Goal: Task Accomplishment & Management: Complete application form

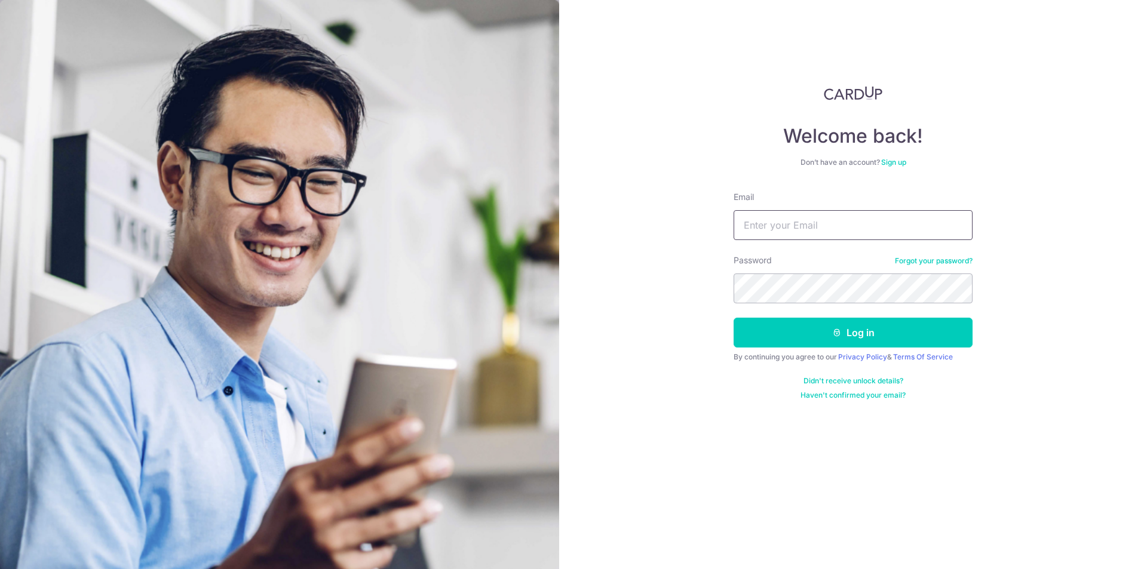
click at [802, 229] on input "Email" at bounding box center [853, 225] width 239 height 30
type input "janepham8902@gmail.com"
click at [734, 318] on button "Log in" at bounding box center [853, 333] width 239 height 30
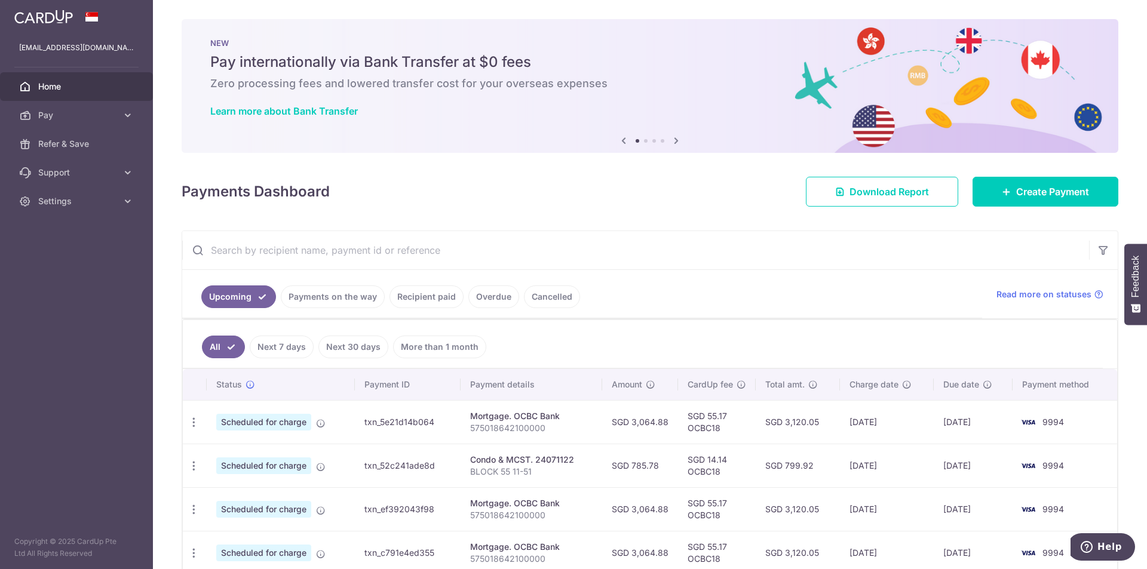
click at [348, 303] on link "Payments on the way" at bounding box center [333, 297] width 104 height 23
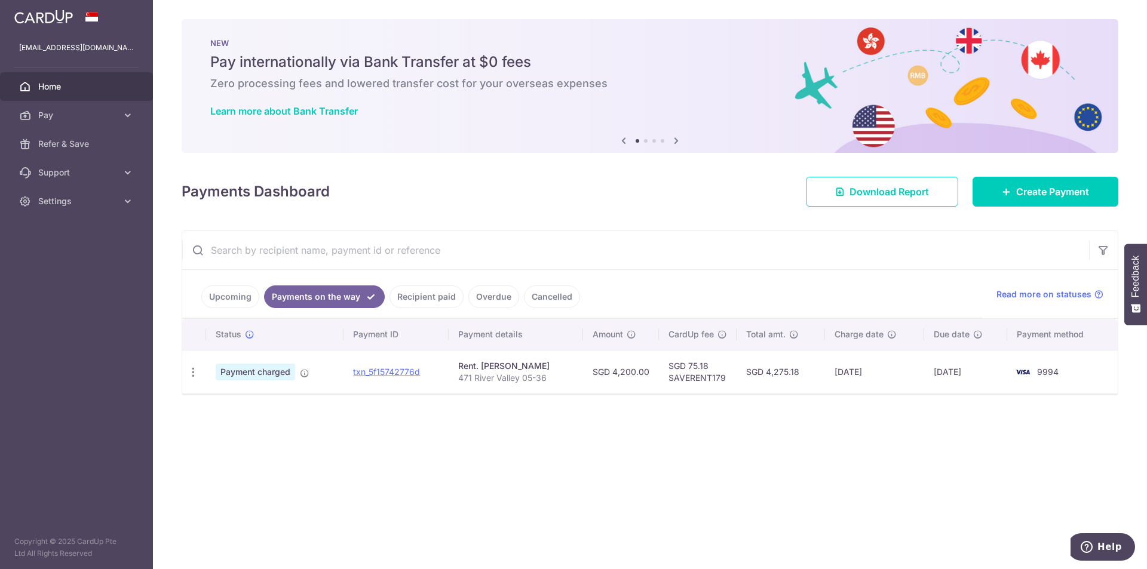
click at [211, 296] on link "Upcoming" at bounding box center [230, 297] width 58 height 23
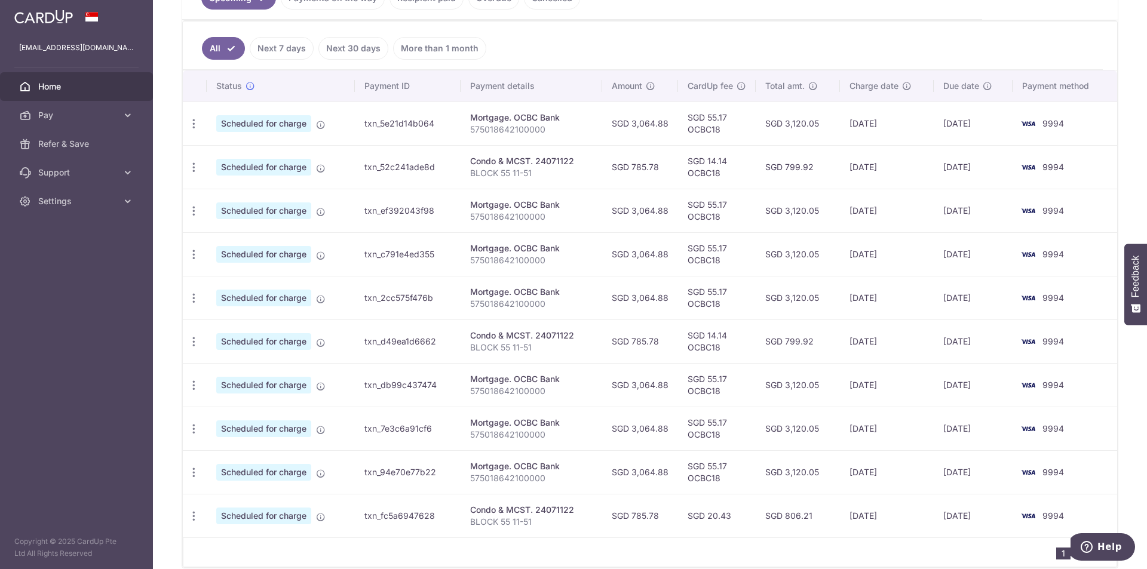
scroll to position [354, 0]
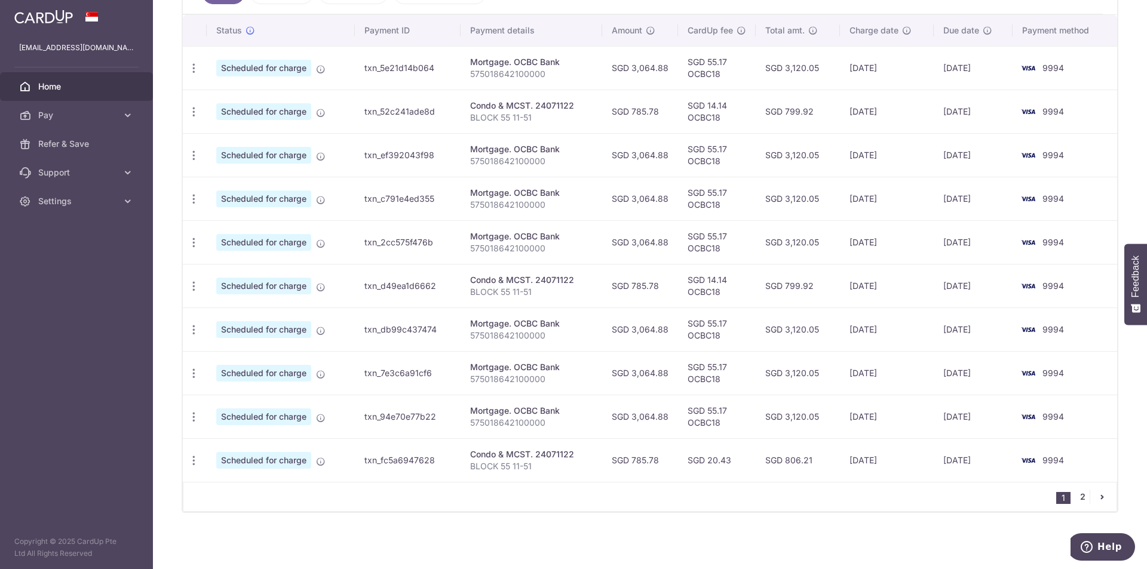
click at [1080, 502] on link "2" at bounding box center [1083, 497] width 14 height 14
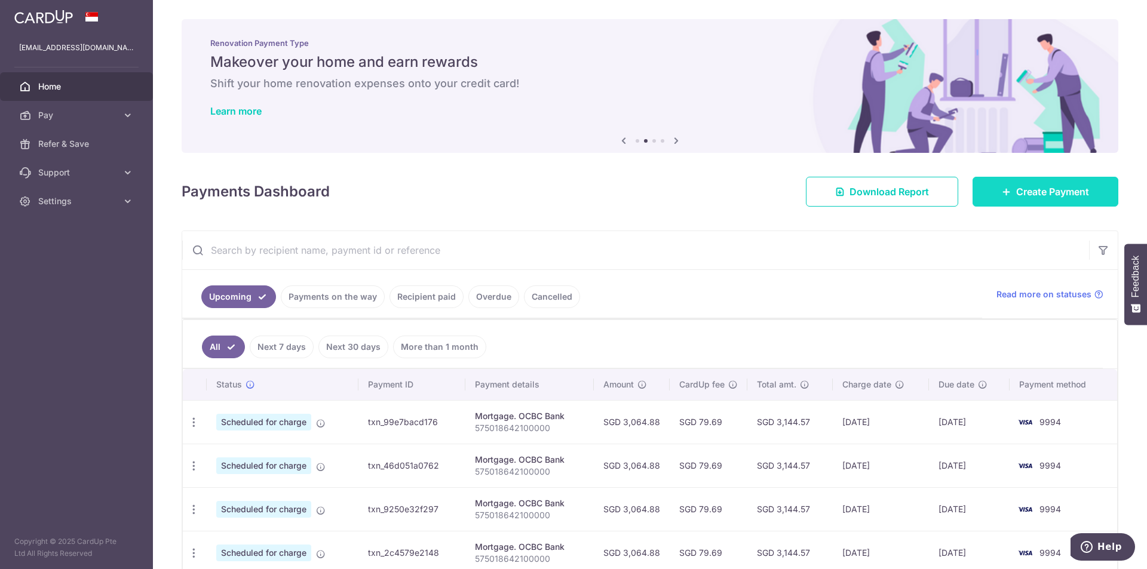
click at [1067, 195] on span "Create Payment" at bounding box center [1052, 192] width 73 height 14
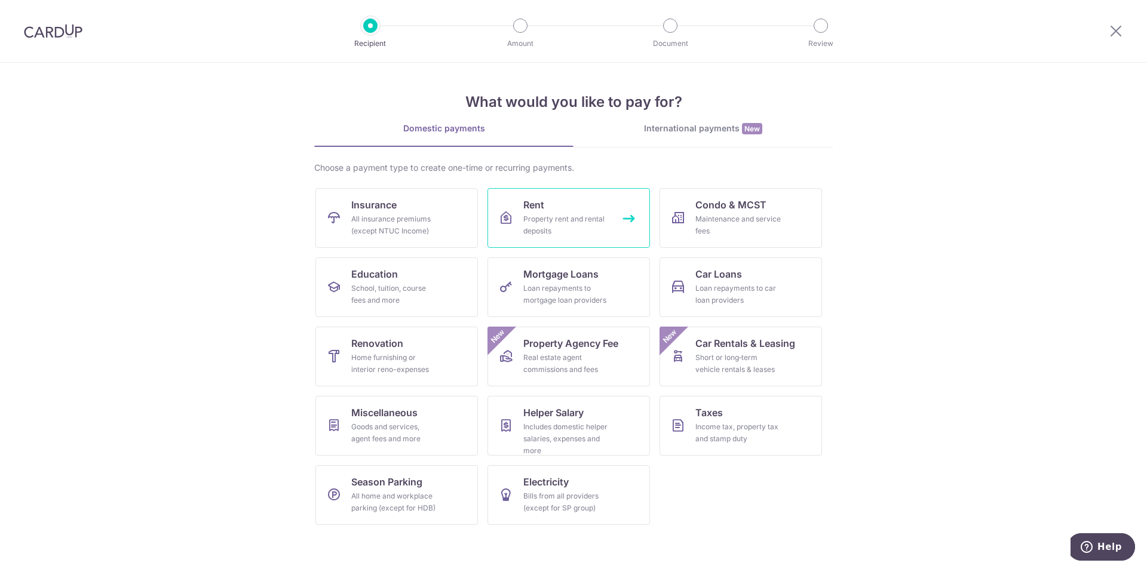
click at [553, 219] on div "Property rent and rental deposits" at bounding box center [566, 225] width 86 height 24
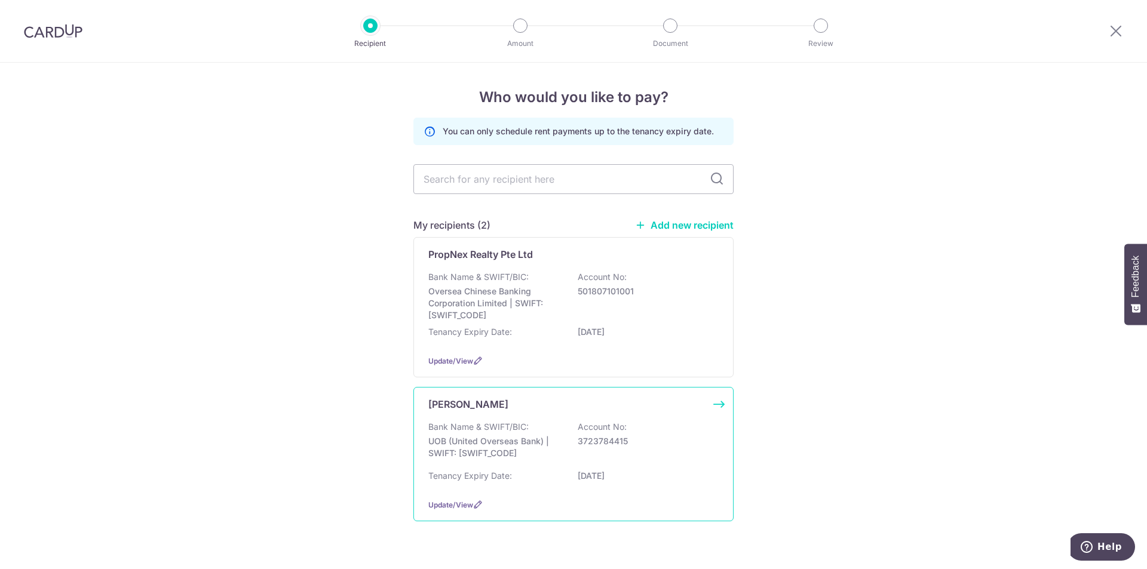
click at [563, 440] on div "Bank Name & SWIFT/BIC: UOB (United Overseas Bank) | SWIFT: UOVBSGSGXXX Account …" at bounding box center [573, 443] width 290 height 44
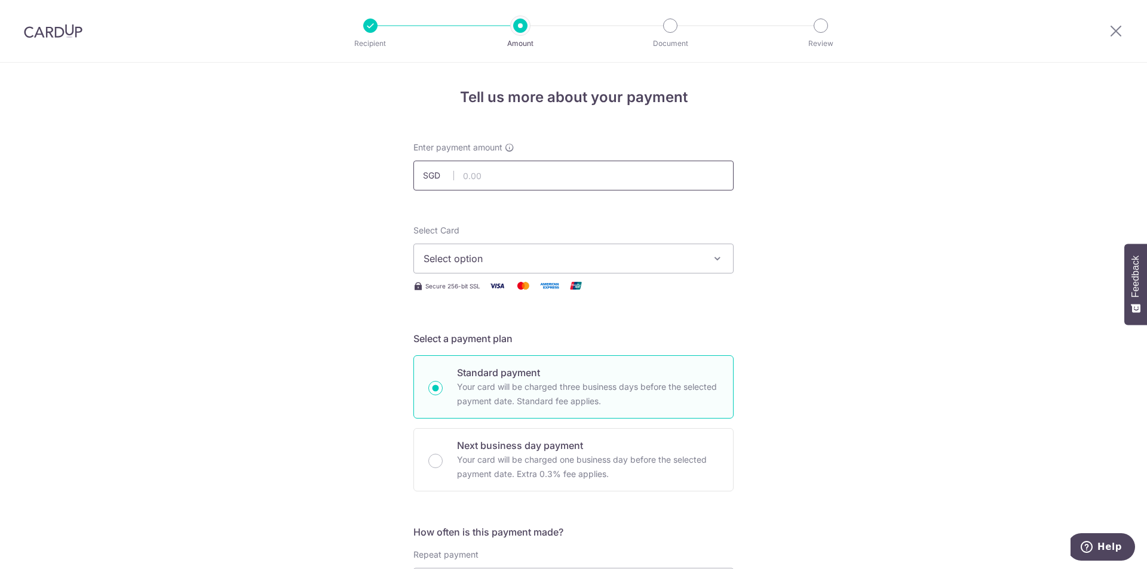
click at [527, 173] on input "text" at bounding box center [573, 176] width 320 height 30
type input "4,200.00"
click at [533, 265] on span "Select option" at bounding box center [563, 259] width 278 height 14
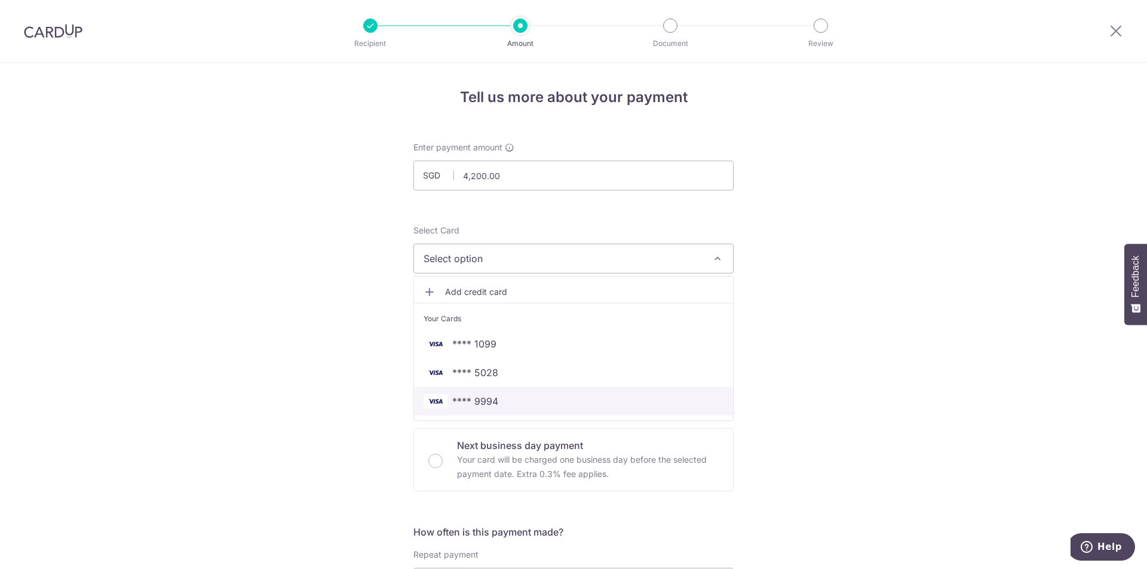
click at [504, 403] on span "**** 9994" at bounding box center [574, 401] width 300 height 14
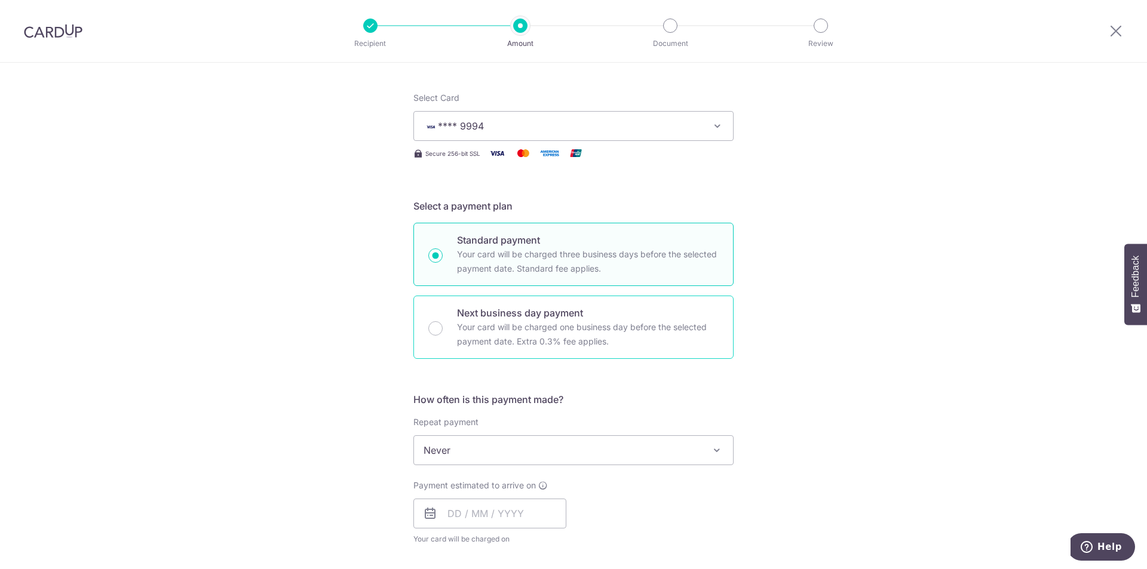
scroll to position [239, 0]
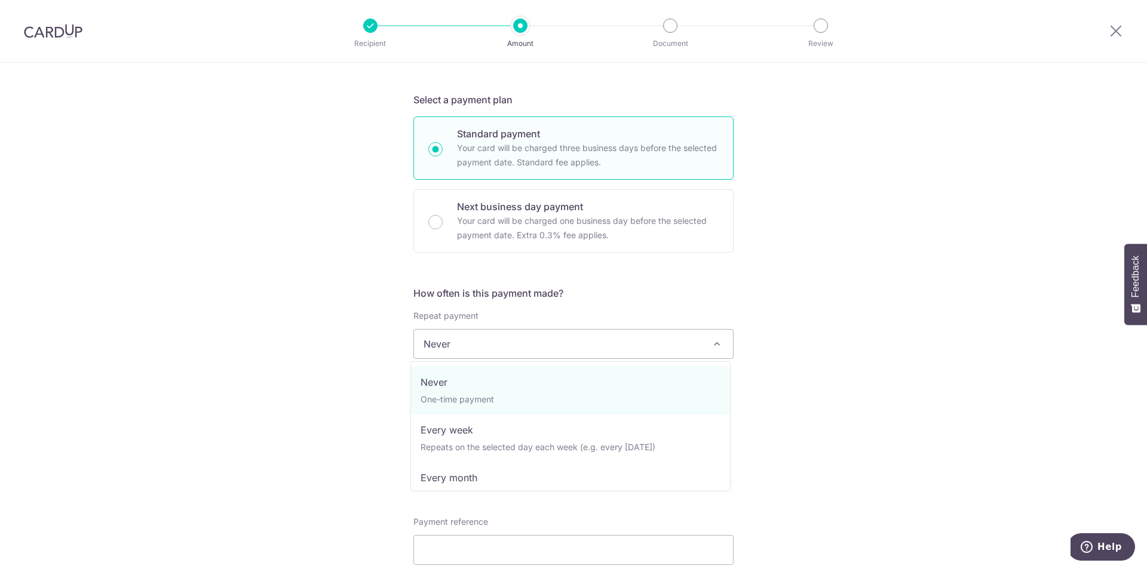
click at [557, 343] on span "Never" at bounding box center [573, 344] width 319 height 29
select select "3"
type input "31/07/2027"
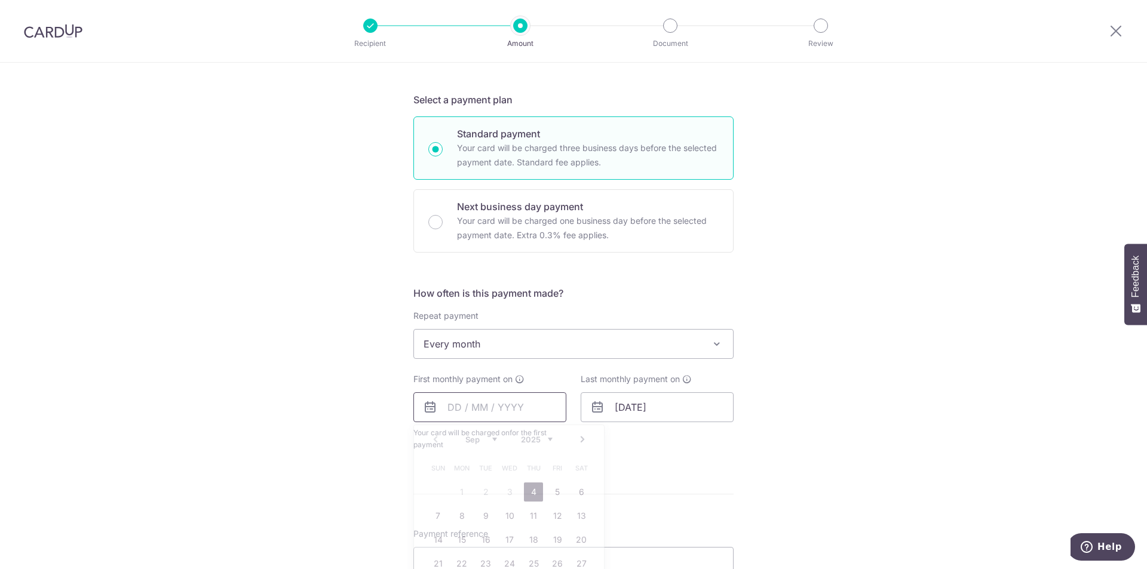
click at [501, 408] on input "text" at bounding box center [489, 408] width 153 height 30
click at [703, 442] on div "Last monthly payment on 31/07/2027" at bounding box center [657, 412] width 167 height 78
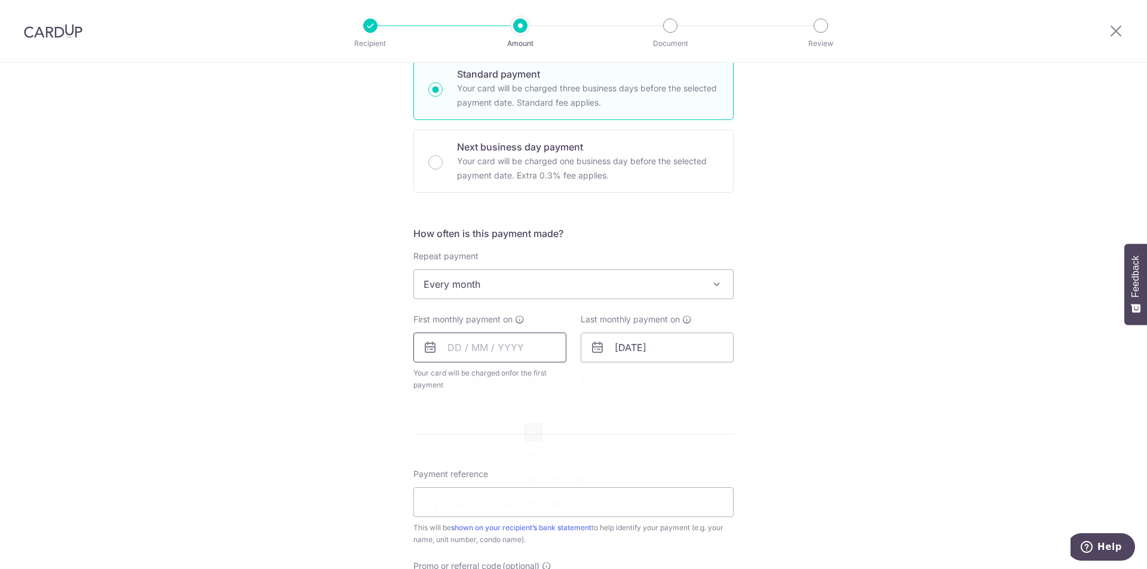
click at [517, 350] on input "text" at bounding box center [489, 348] width 153 height 30
click at [580, 381] on link "Next" at bounding box center [582, 380] width 14 height 14
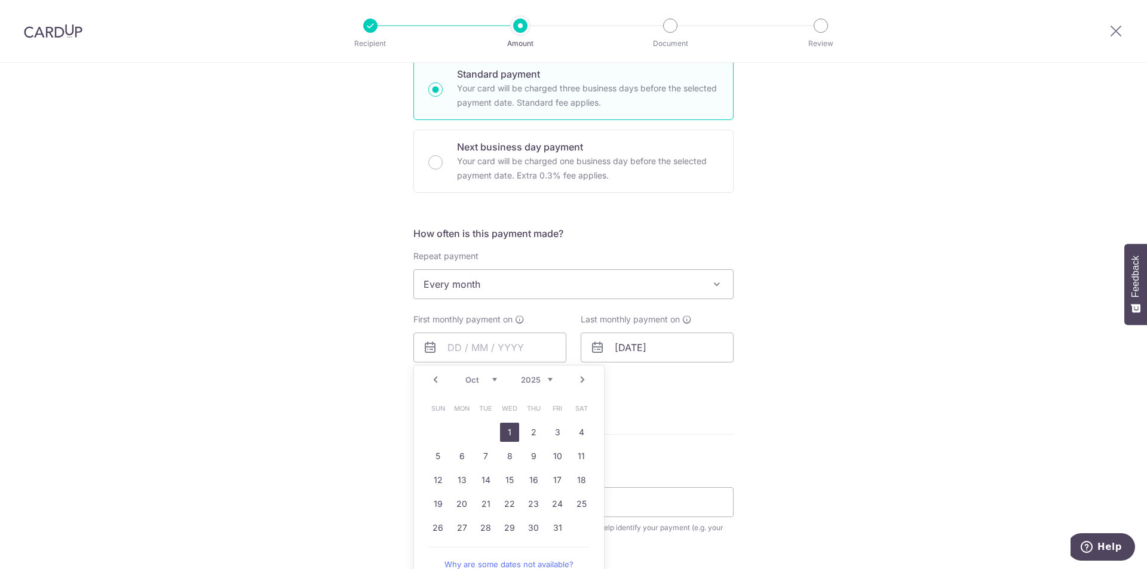
click at [508, 434] on link "1" at bounding box center [509, 432] width 19 height 19
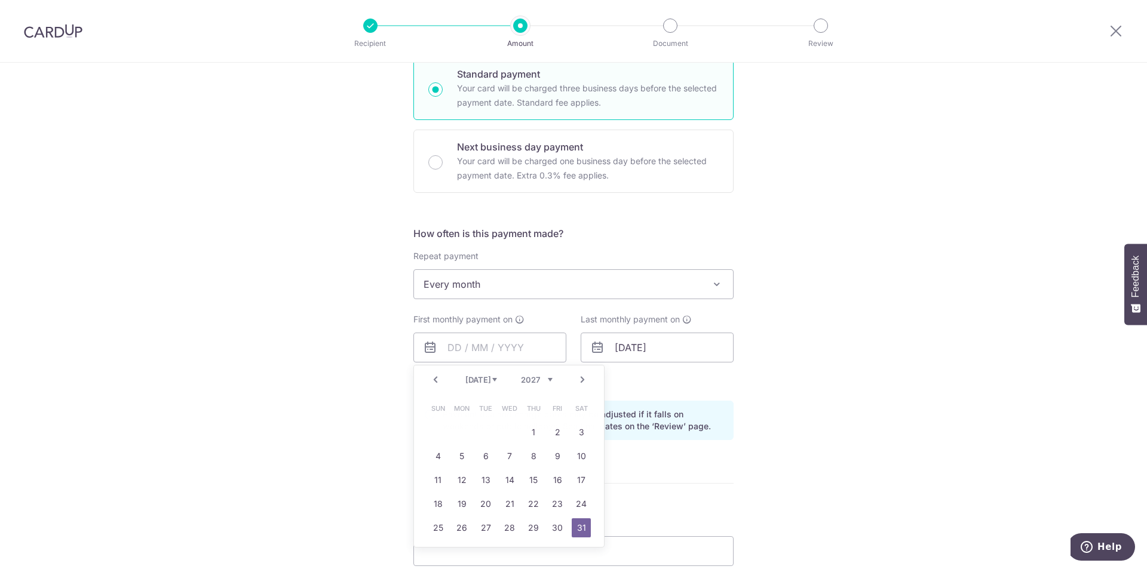
type input "[DATE]"
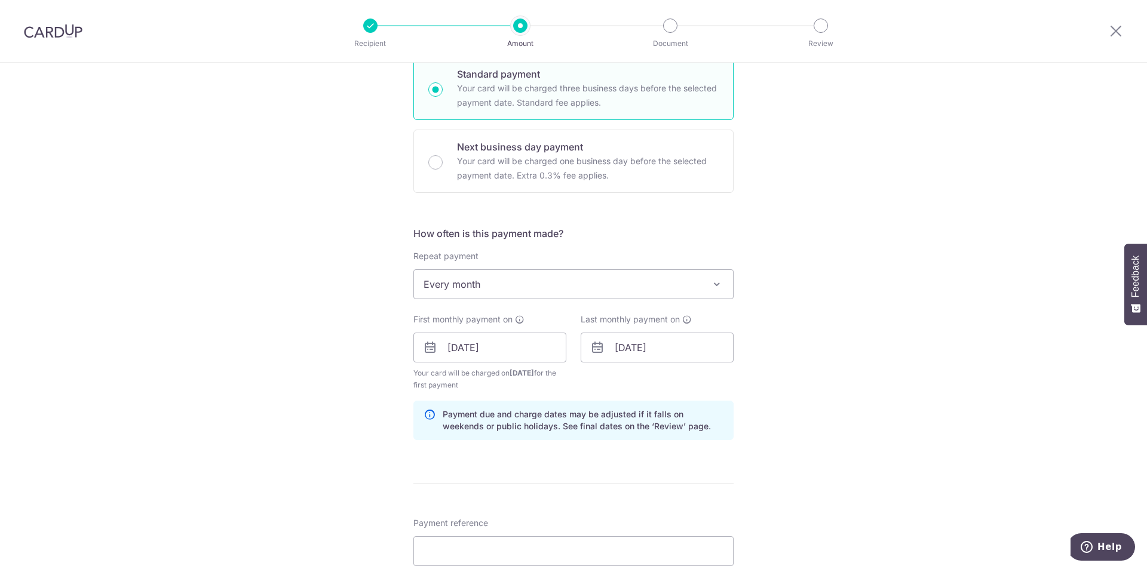
click at [867, 394] on div "Tell us more about your payment Enter payment amount SGD 4,200.00 4200.00 Selec…" at bounding box center [573, 335] width 1147 height 1142
click at [676, 356] on input "31/07/2027" at bounding box center [657, 348] width 153 height 30
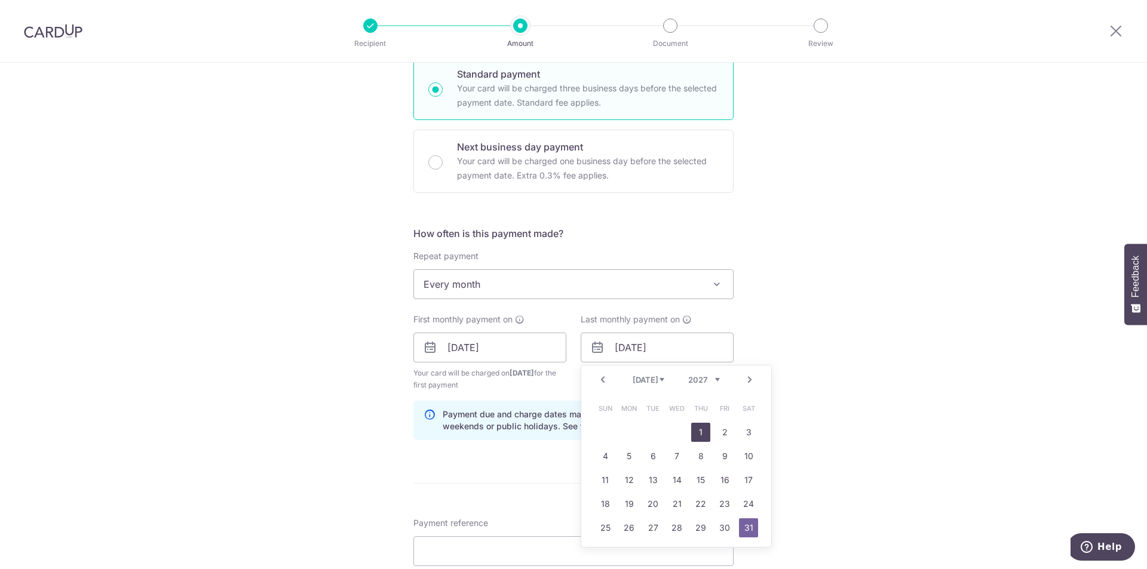
click at [696, 436] on link "1" at bounding box center [700, 432] width 19 height 19
type input "01/07/2027"
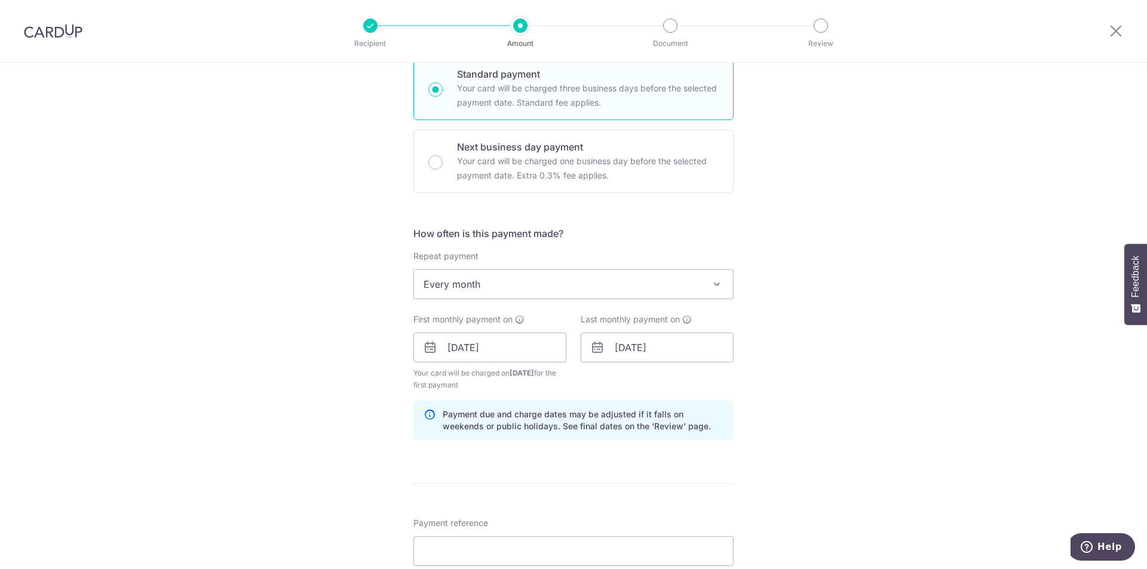
click at [826, 417] on div "Tell us more about your payment Enter payment amount SGD 4,200.00 4200.00 Selec…" at bounding box center [573, 335] width 1147 height 1142
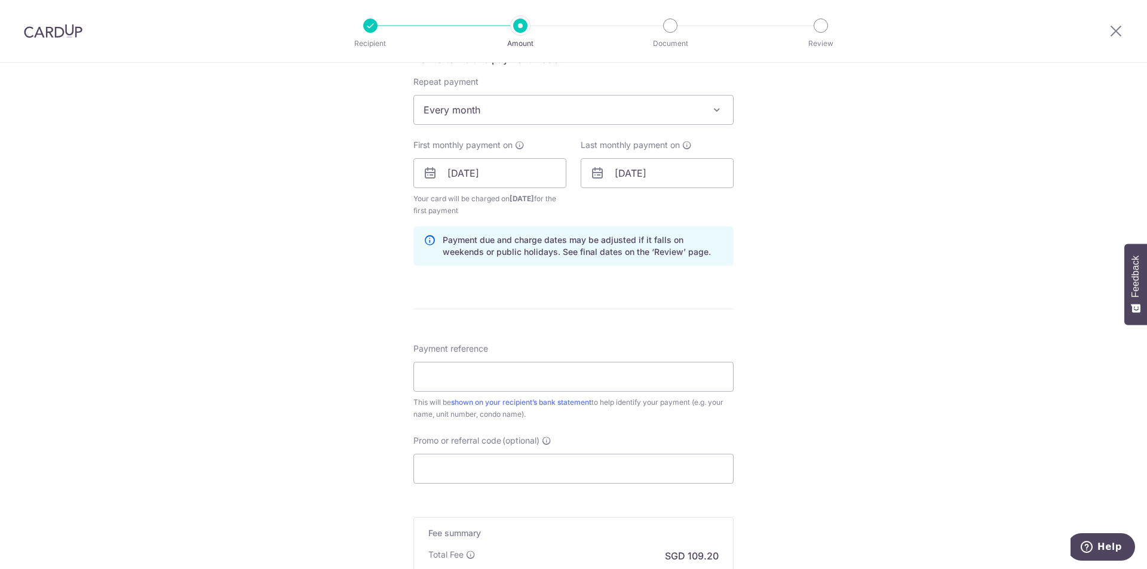
scroll to position [478, 0]
click at [685, 381] on input "Payment reference" at bounding box center [573, 372] width 320 height 30
type input "471 River Valley 05-36"
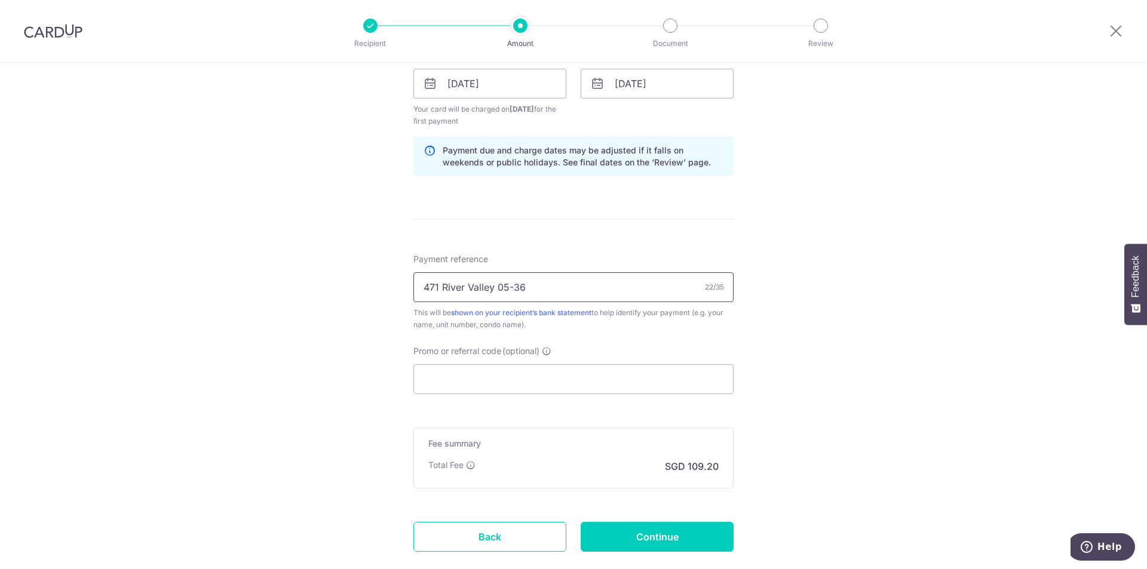
scroll to position [598, 0]
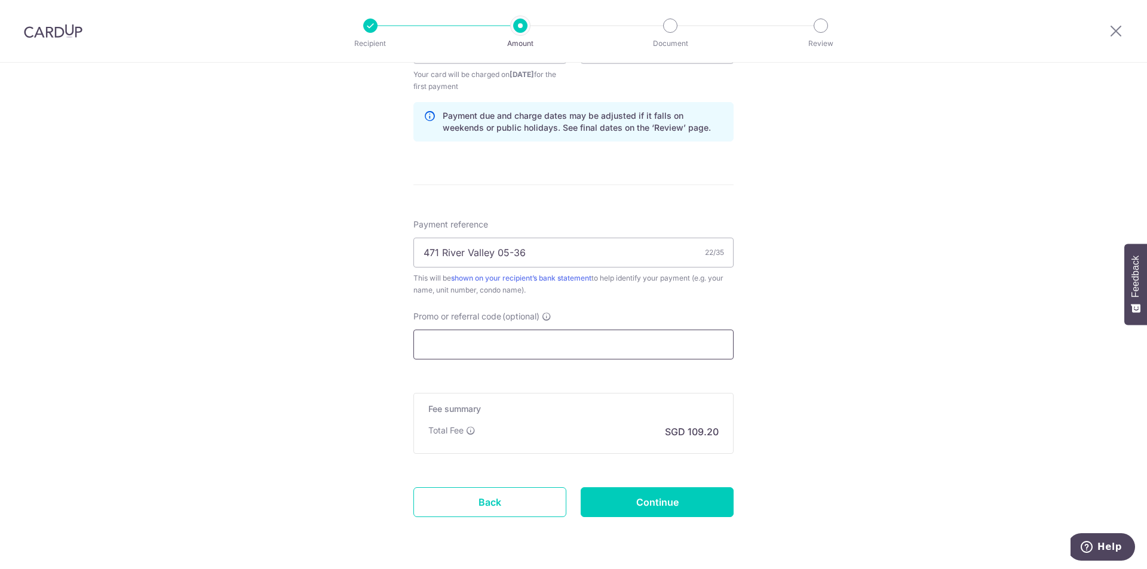
click at [553, 336] on input "Promo or referral code (optional)" at bounding box center [573, 345] width 320 height 30
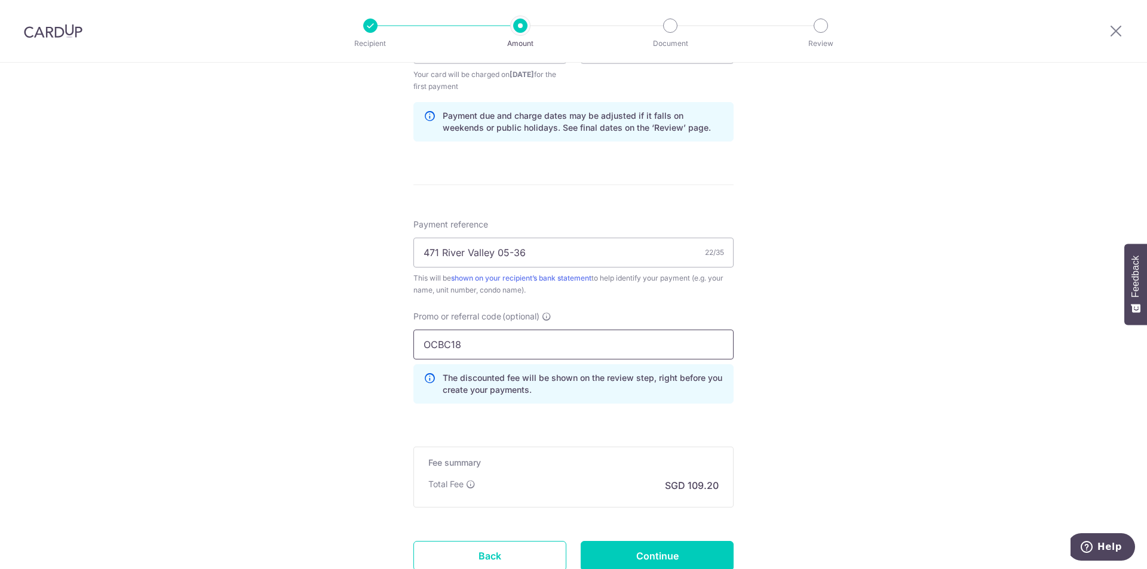
type input "OCBC18"
click at [1016, 348] on div "Tell us more about your payment Enter payment amount SGD 4,200.00 4200.00 Selec…" at bounding box center [573, 63] width 1147 height 1196
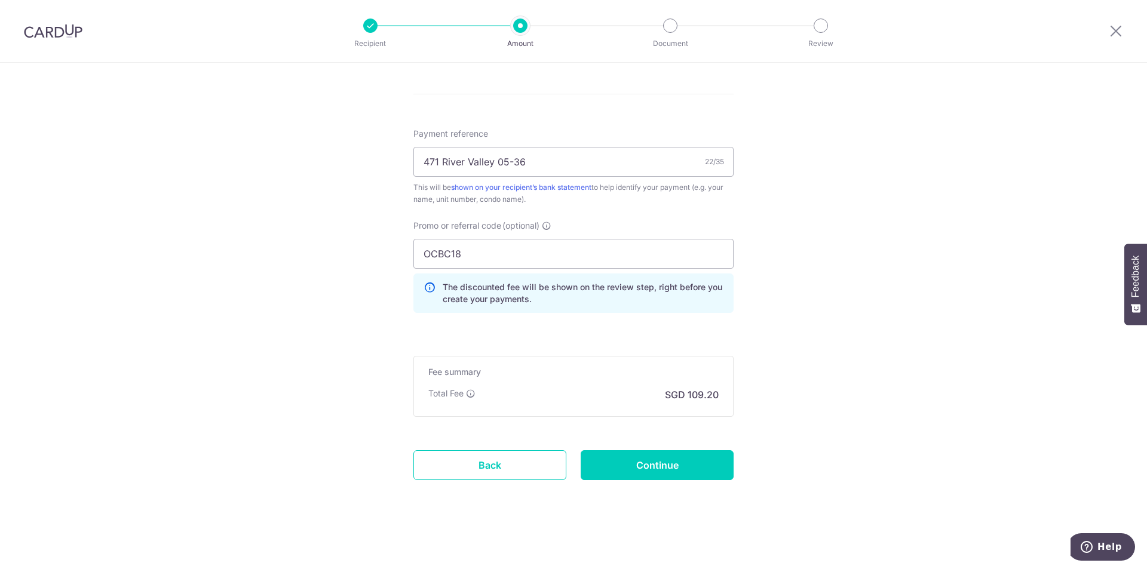
scroll to position [689, 0]
click at [690, 466] on input "Continue" at bounding box center [657, 465] width 153 height 30
type input "Create Schedule"
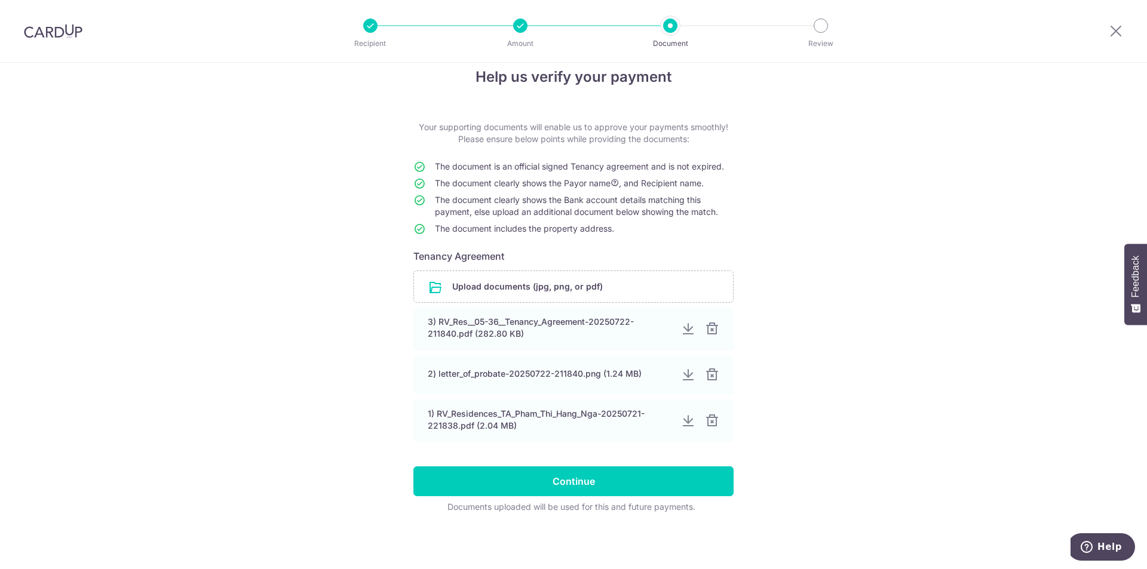
scroll to position [20, 0]
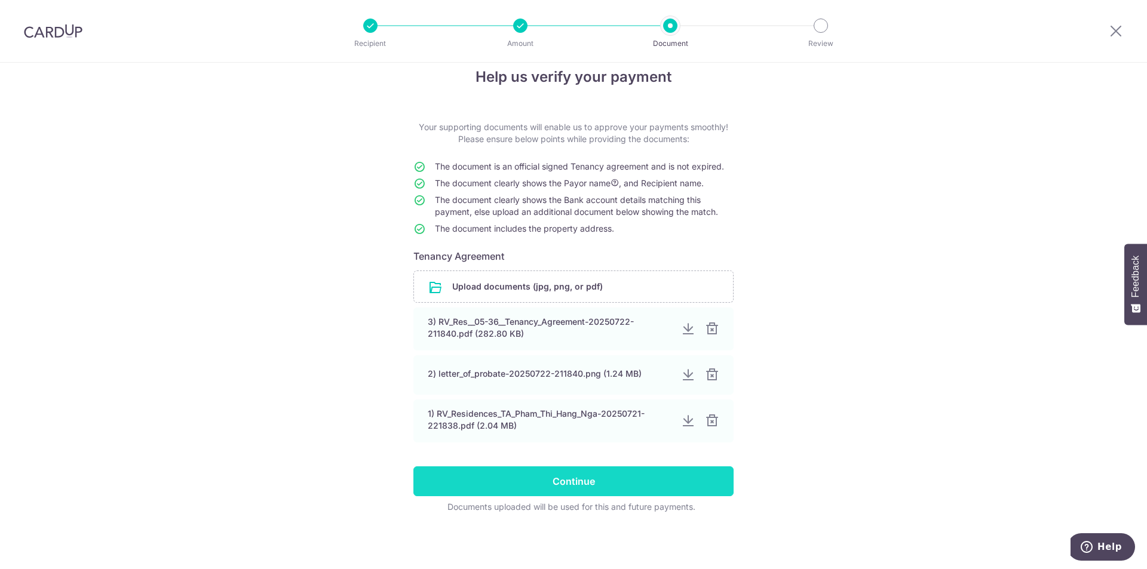
click at [592, 488] on input "Continue" at bounding box center [573, 482] width 320 height 30
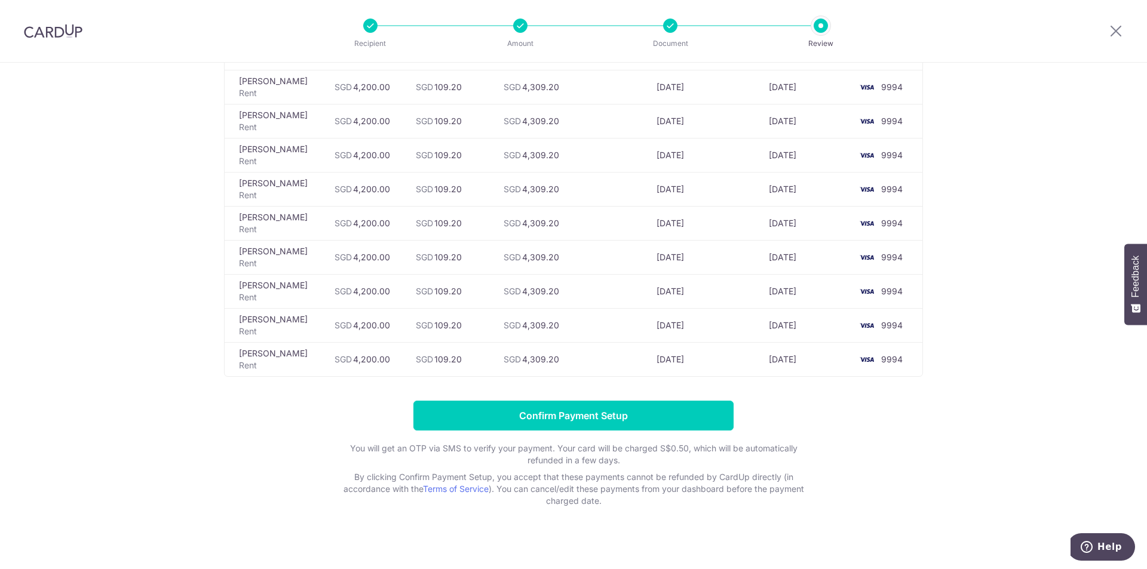
scroll to position [566, 0]
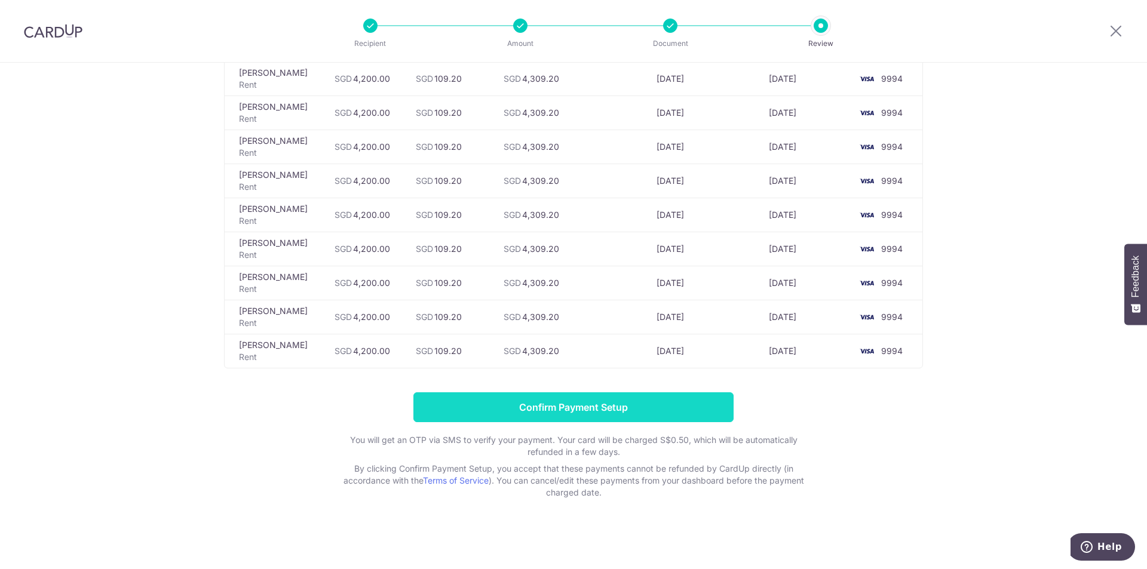
click at [602, 409] on input "Confirm Payment Setup" at bounding box center [573, 408] width 320 height 30
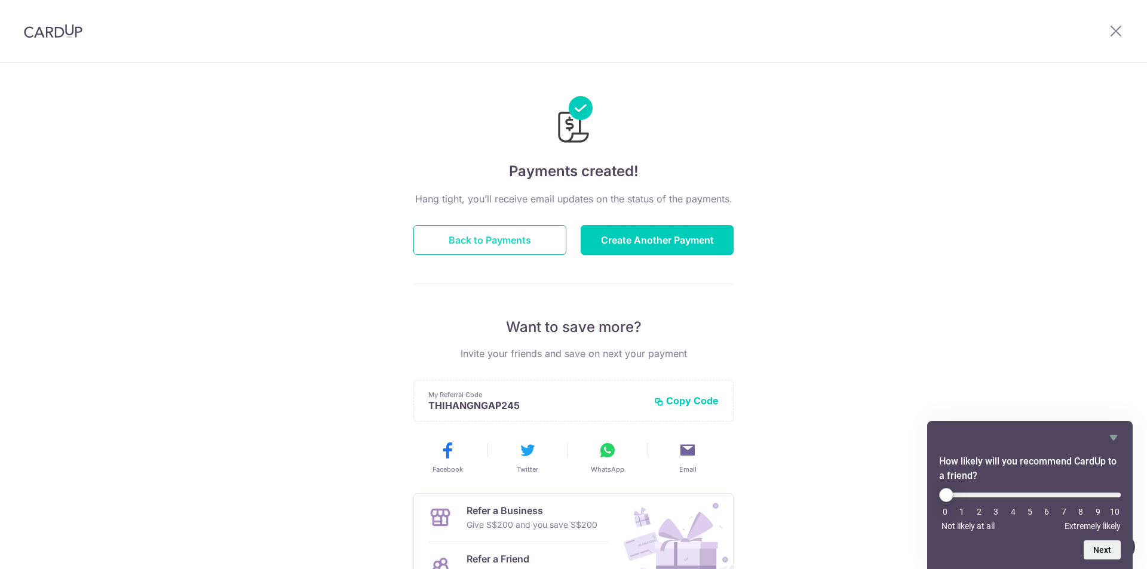
click at [477, 244] on button "Back to Payments" at bounding box center [489, 240] width 153 height 30
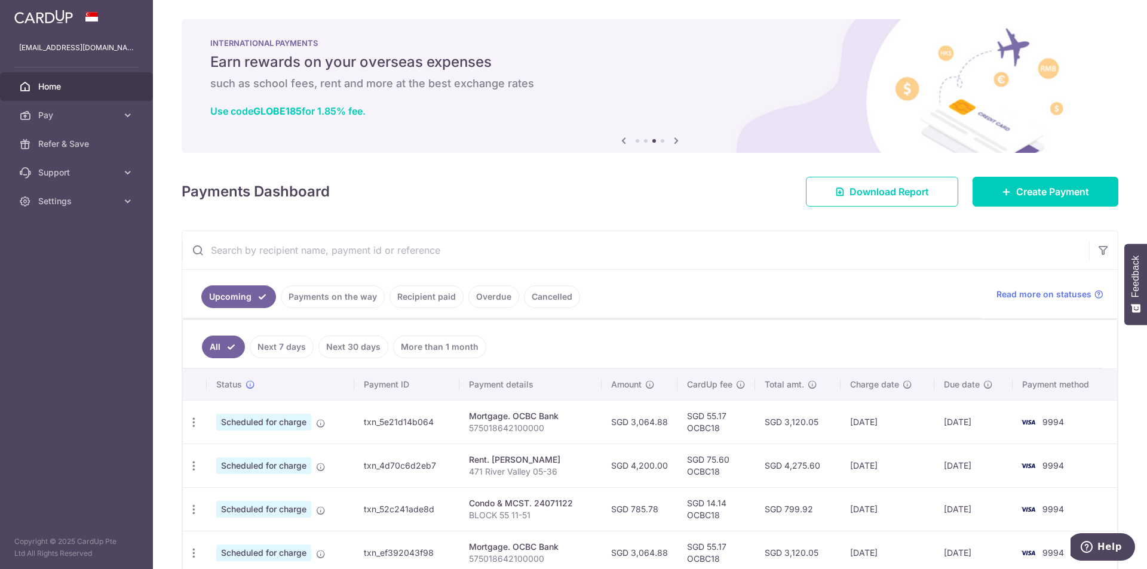
click at [667, 219] on div "× Pause Schedule Pause all future payments in this series Pause just this one p…" at bounding box center [650, 284] width 994 height 569
